Goal: Navigation & Orientation: Find specific page/section

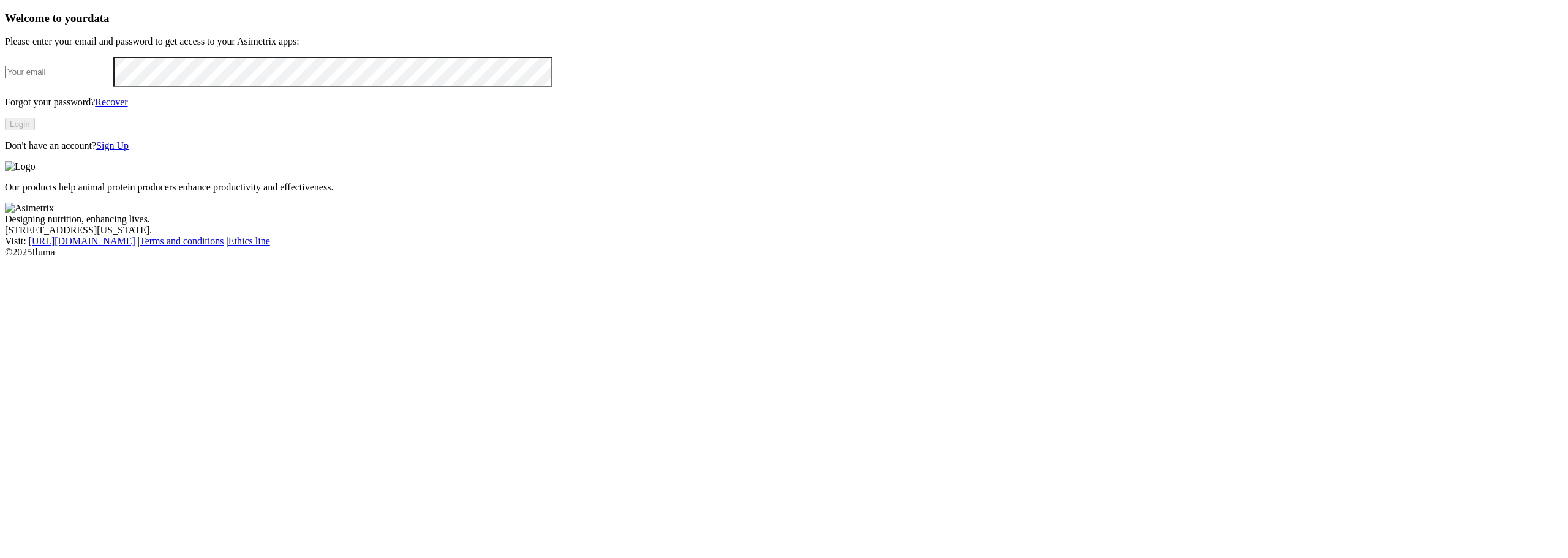
type input "[PERSON_NAME][EMAIL_ADDRESS][PERSON_NAME][DOMAIN_NAME]"
click at [35, 130] on button "Login" at bounding box center [20, 124] width 30 height 13
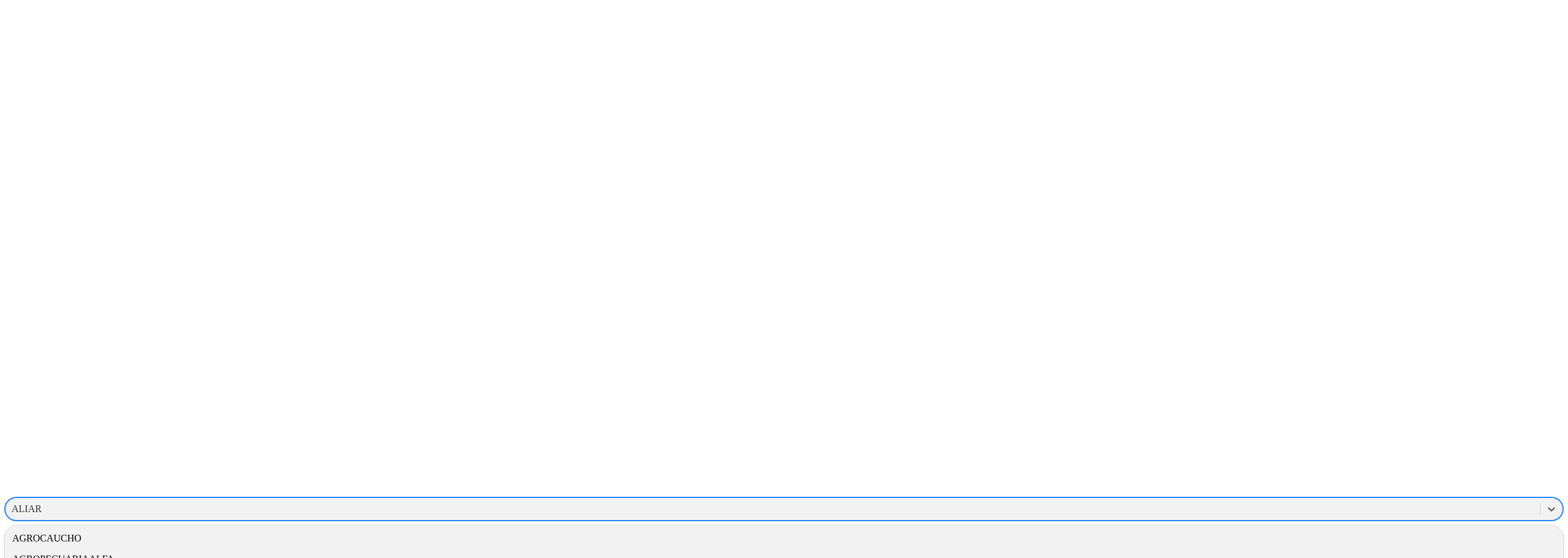
click at [1361, 500] on div "ALIAR" at bounding box center [773, 509] width 1534 height 18
click at [1355, 500] on div "ALIMENTOSCARNICOS" at bounding box center [773, 509] width 1534 height 18
click at [1360, 402] on div "OPERADORAAVICOLA" at bounding box center [783, 412] width 1558 height 21
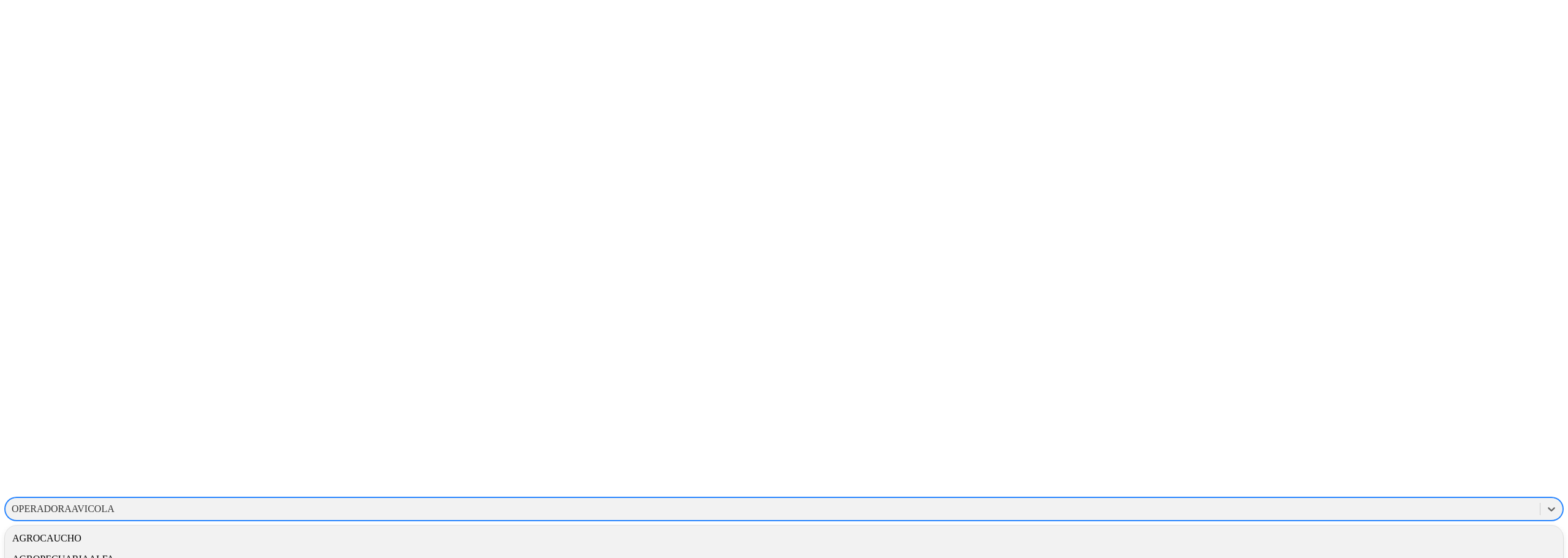
click at [115, 503] on div "OPERADORAAVICOLA" at bounding box center [63, 509] width 103 height 11
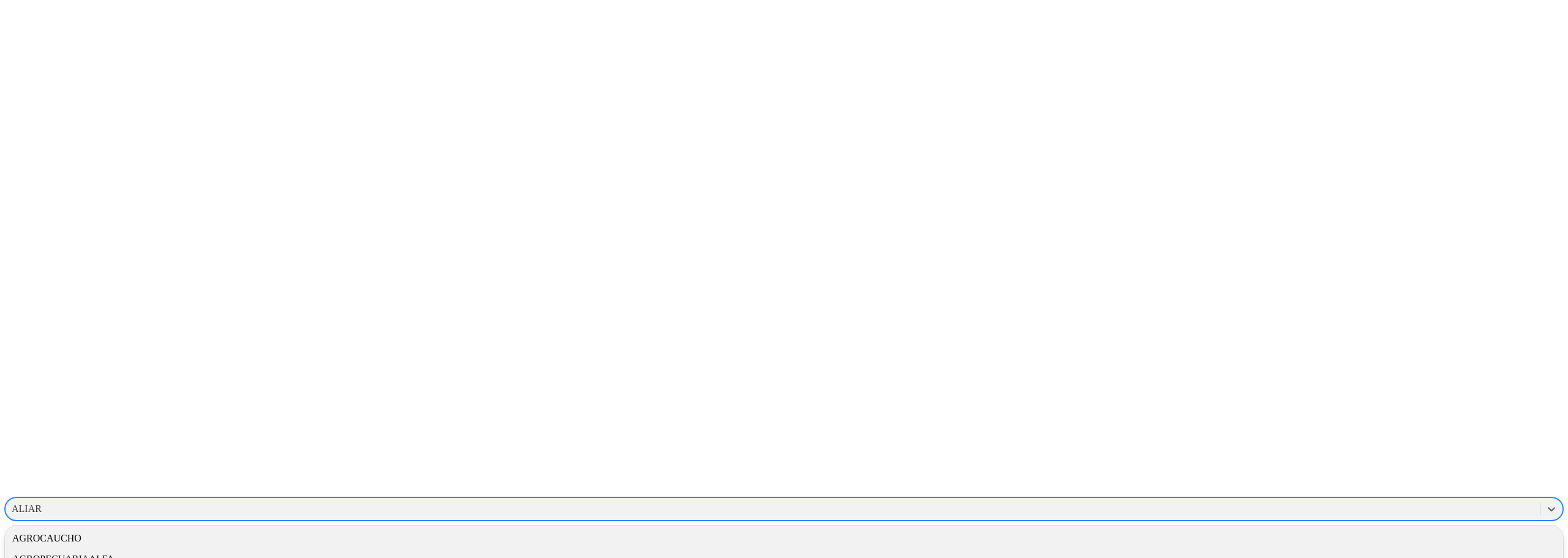
click at [1314, 500] on div "ALIAR" at bounding box center [773, 509] width 1534 height 18
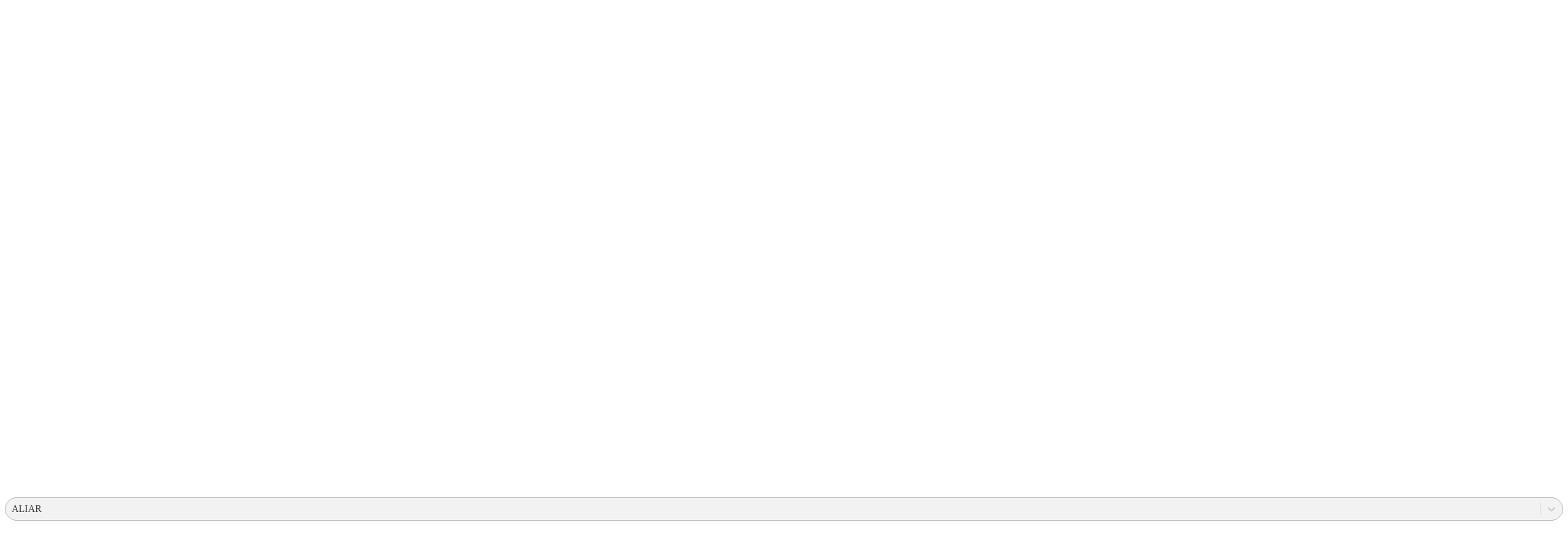
click at [1399, 500] on div "ALIAR" at bounding box center [773, 509] width 1534 height 18
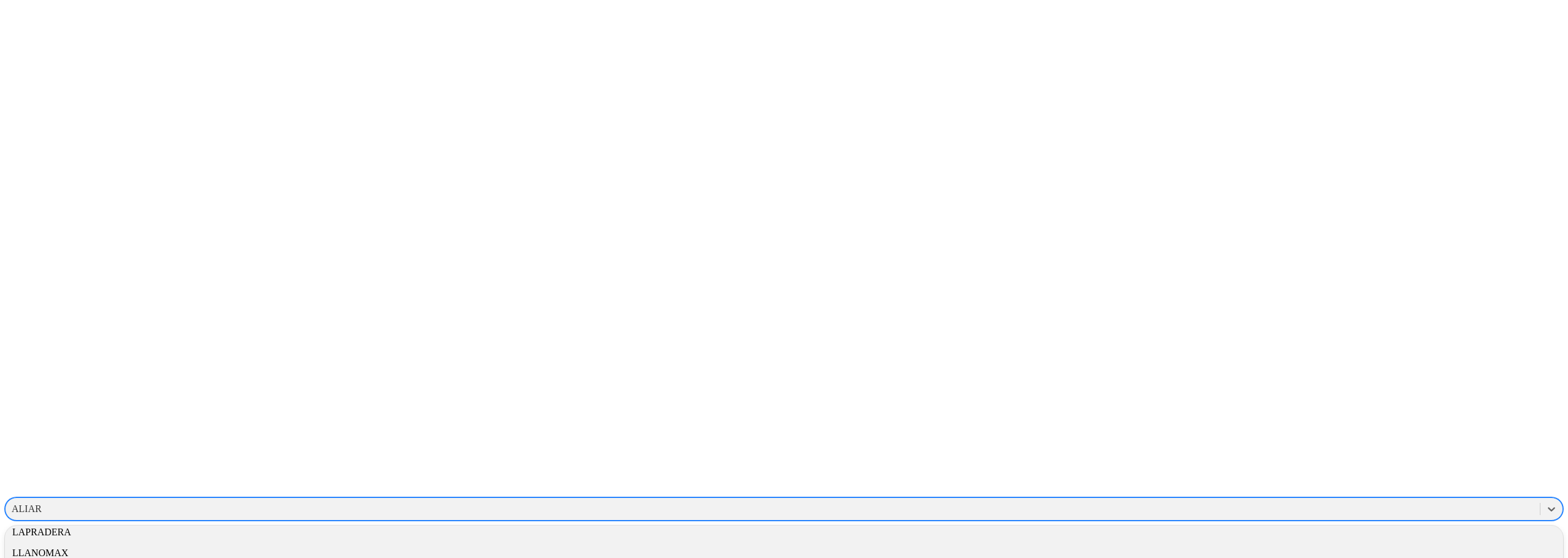
scroll to position [796, 0]
click at [1388, 482] on div "LLANOMAX" at bounding box center [783, 492] width 1558 height 21
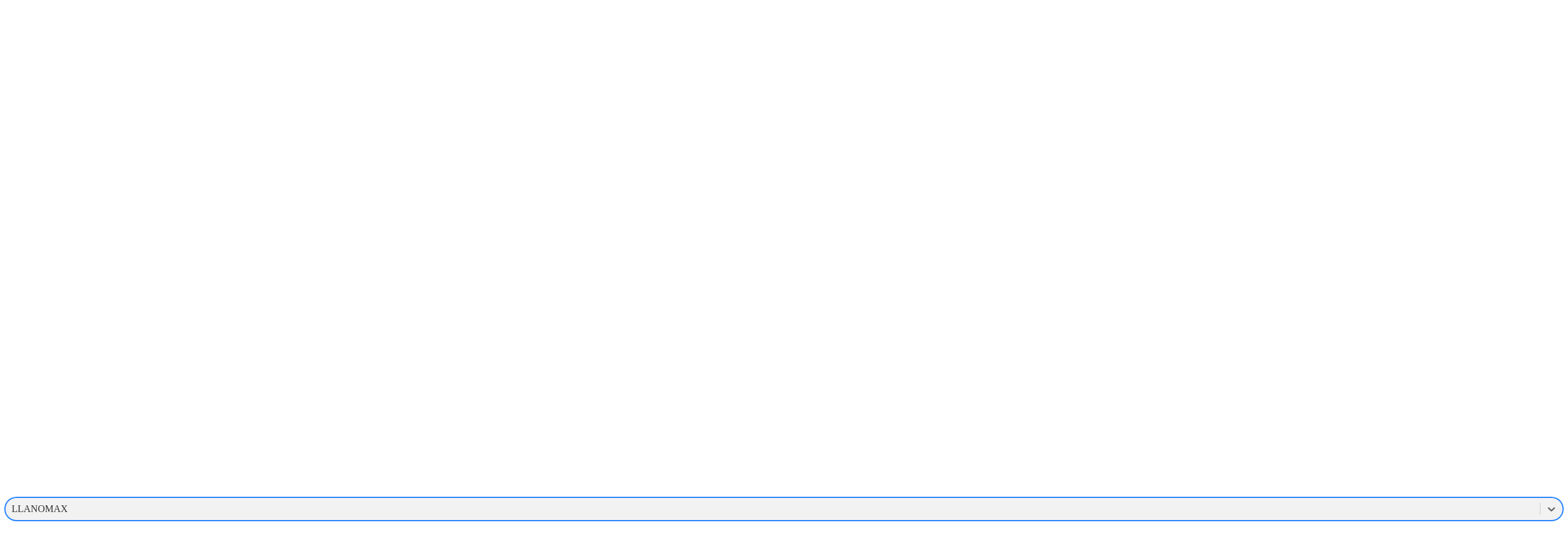
click at [1411, 497] on div "LLANOMAX" at bounding box center [783, 509] width 1558 height 23
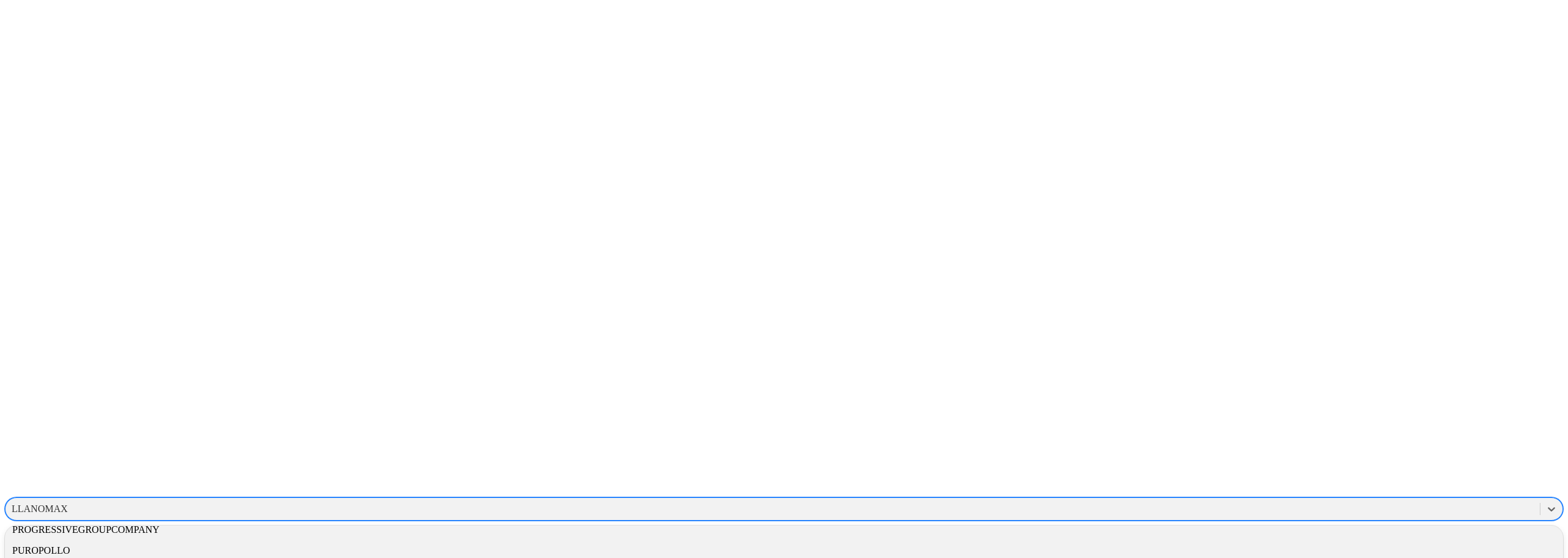
scroll to position [1218, 0]
click at [1394, 500] on div "VANTU" at bounding box center [773, 509] width 1534 height 18
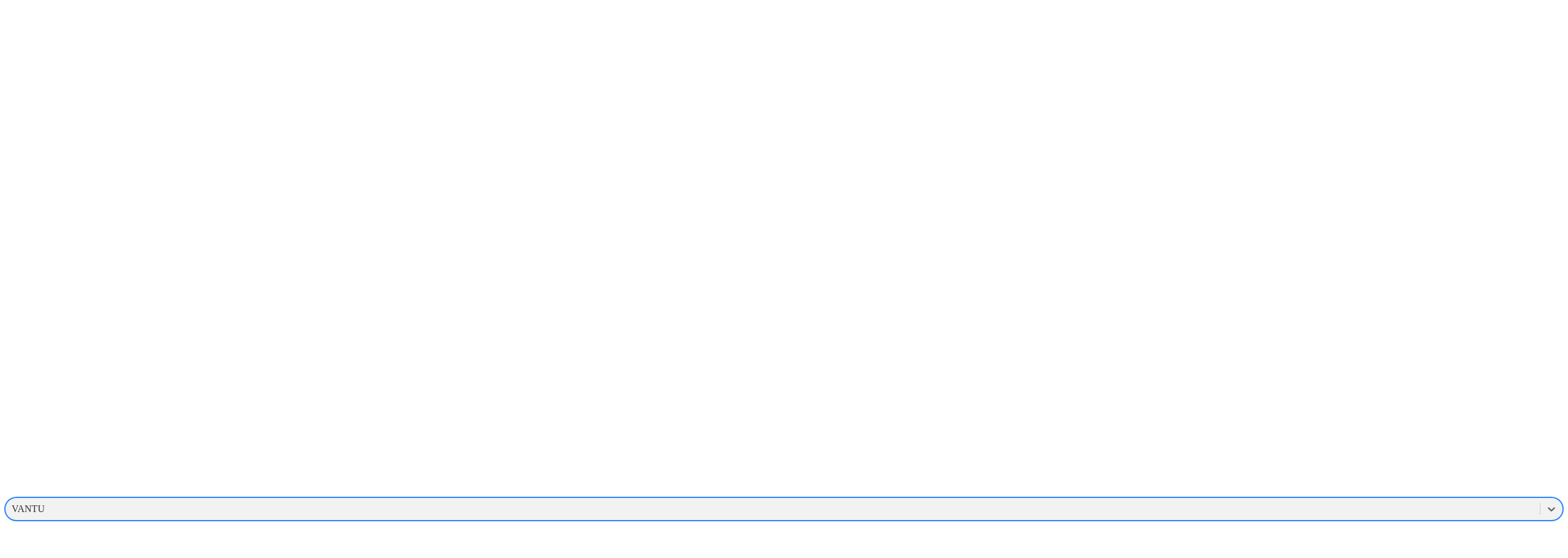
click at [1323, 500] on div "VANTU" at bounding box center [773, 509] width 1534 height 18
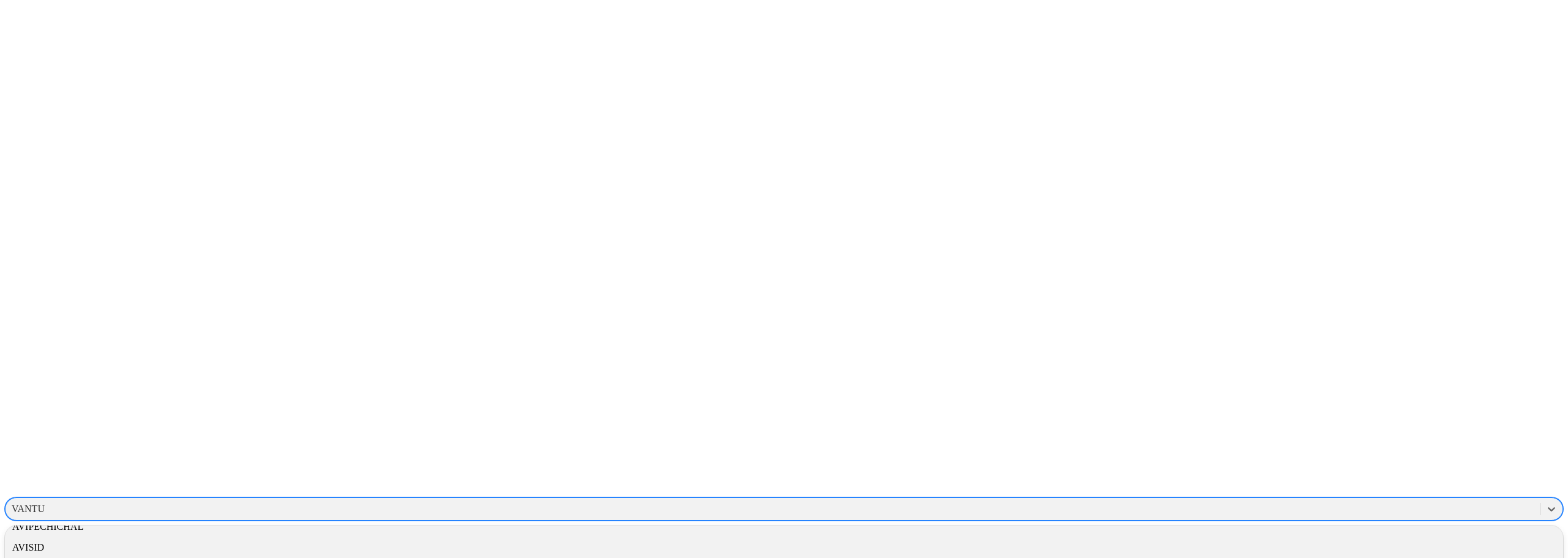
scroll to position [306, 0]
click at [1409, 555] on div "BDC" at bounding box center [783, 565] width 1558 height 21
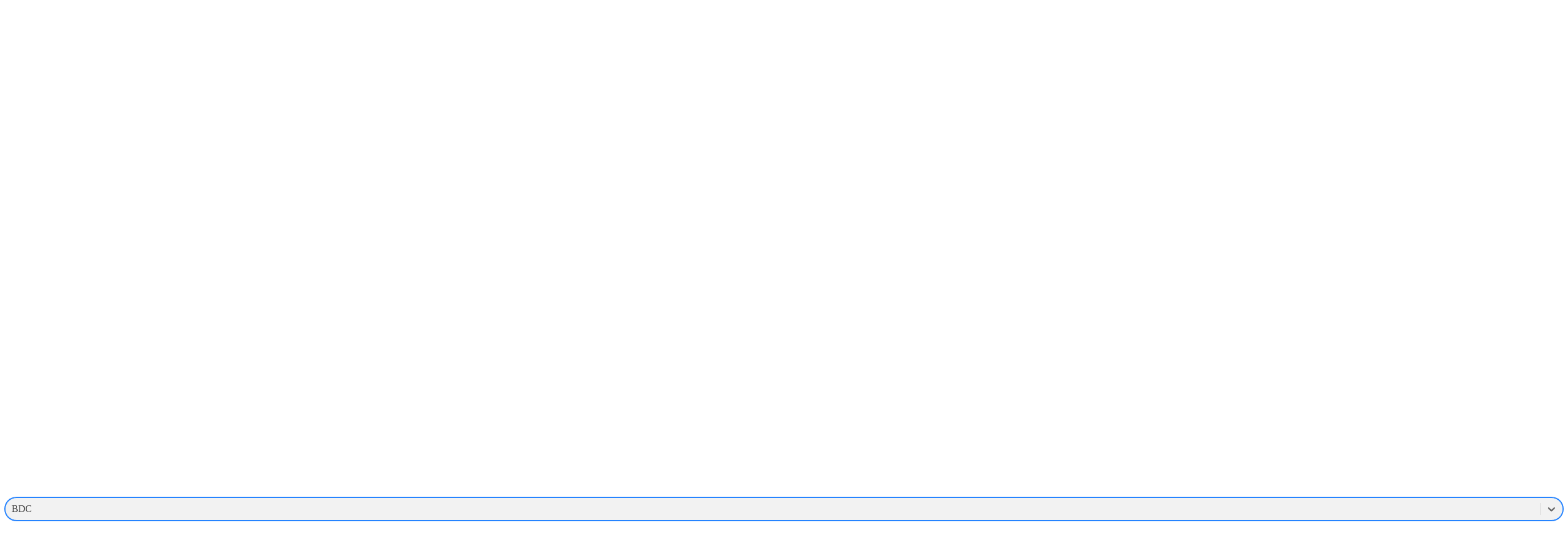
click at [1348, 500] on div "BDC" at bounding box center [773, 509] width 1534 height 18
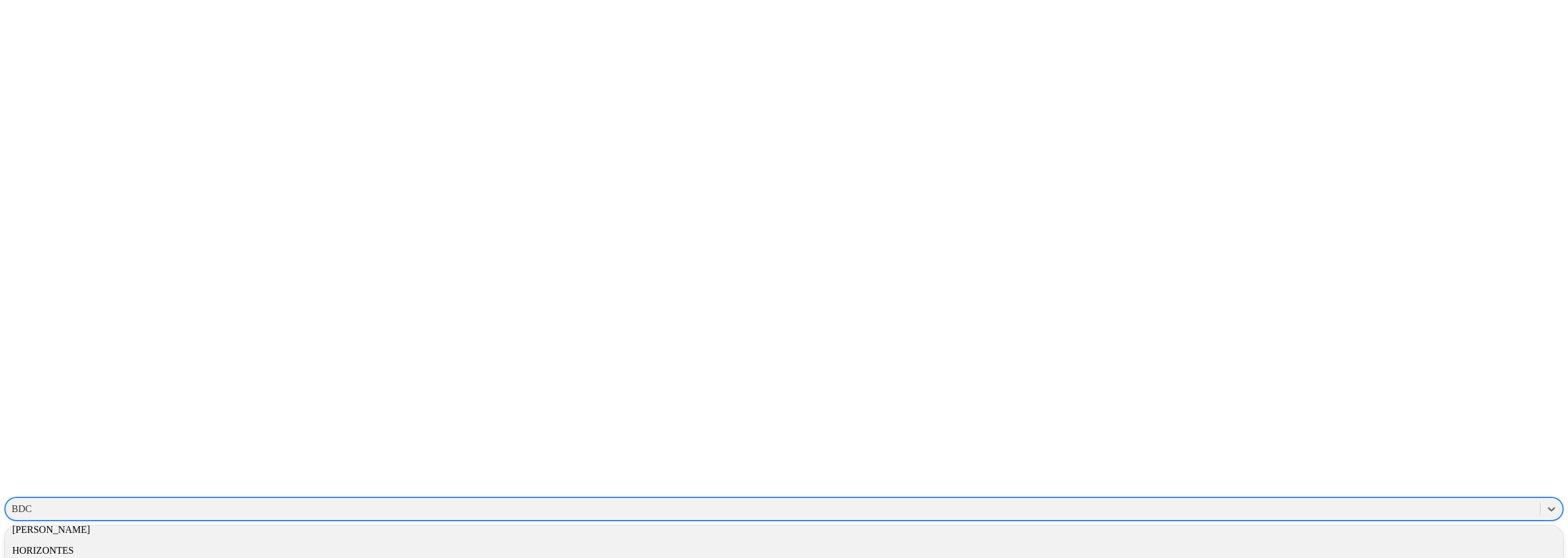
scroll to position [674, 0]
click at [1398, 458] on div "HANOR" at bounding box center [783, 468] width 1558 height 21
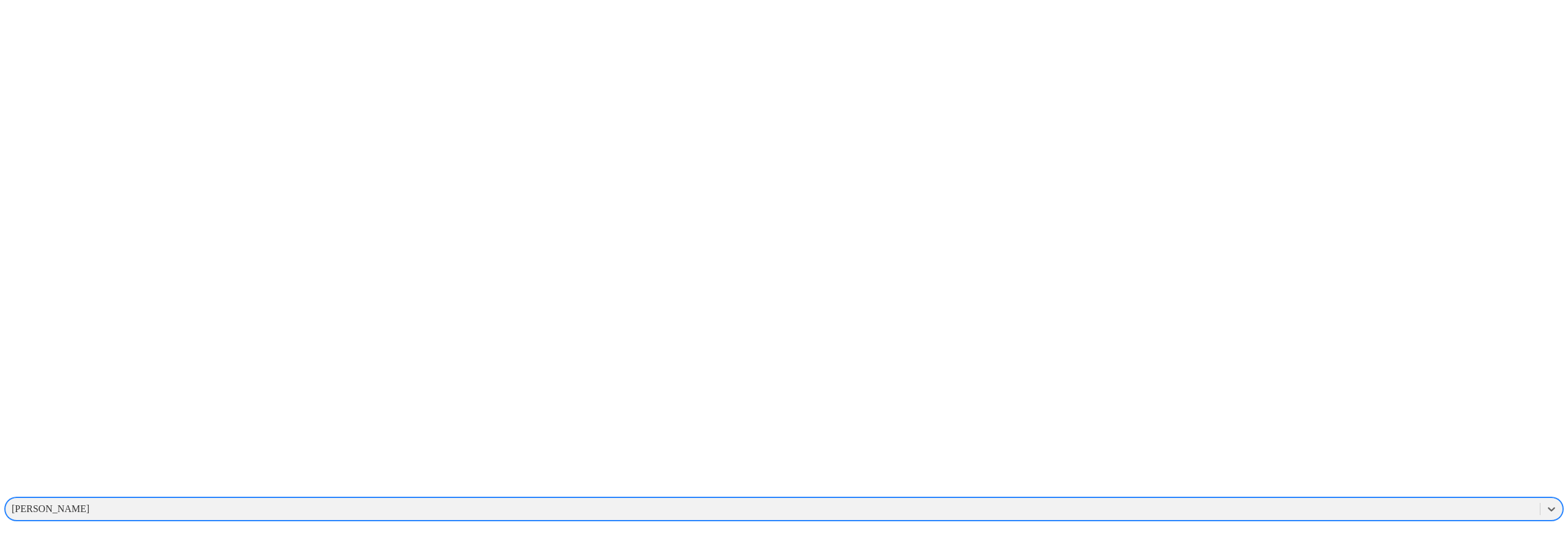
click at [1327, 500] on div "HANOR" at bounding box center [773, 509] width 1534 height 18
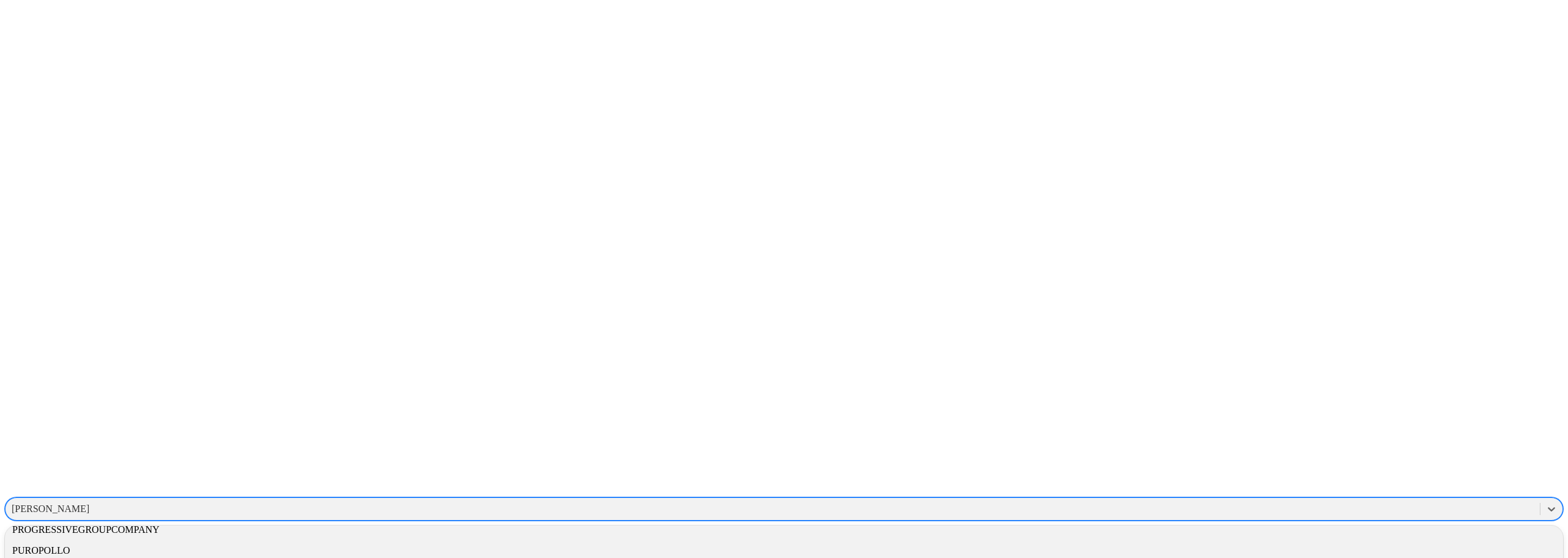
scroll to position [1218, 0]
